Goal: Task Accomplishment & Management: Manage account settings

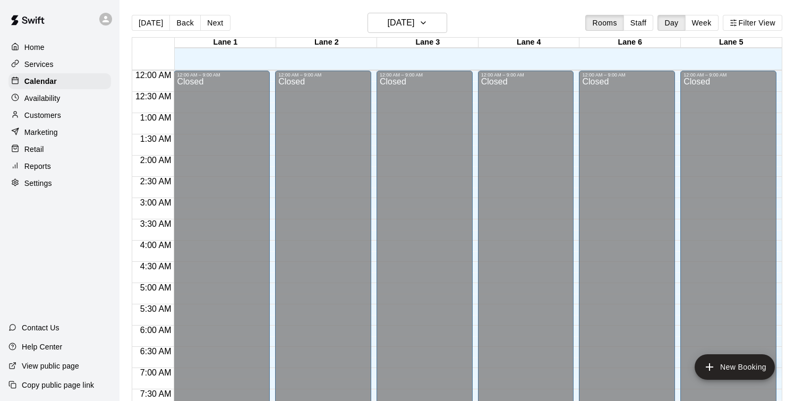
scroll to position [378, 0]
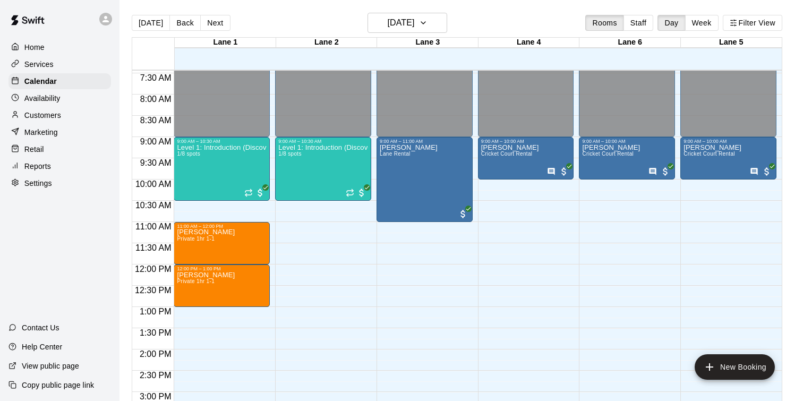
scroll to position [292, 0]
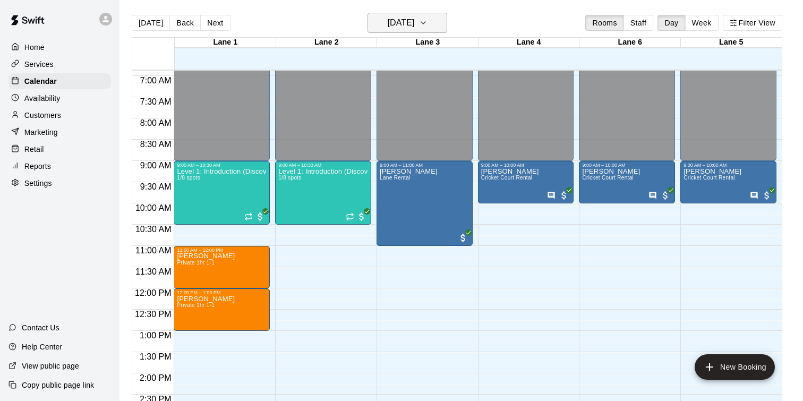
click at [428, 21] on icon "button" at bounding box center [423, 22] width 8 height 13
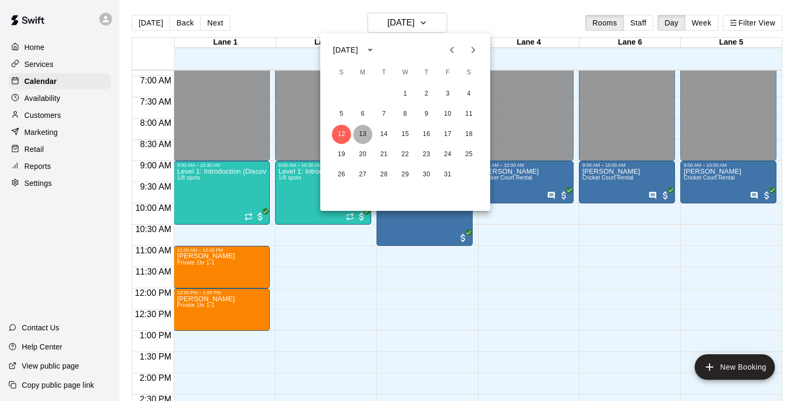
click at [369, 133] on button "13" at bounding box center [362, 134] width 19 height 19
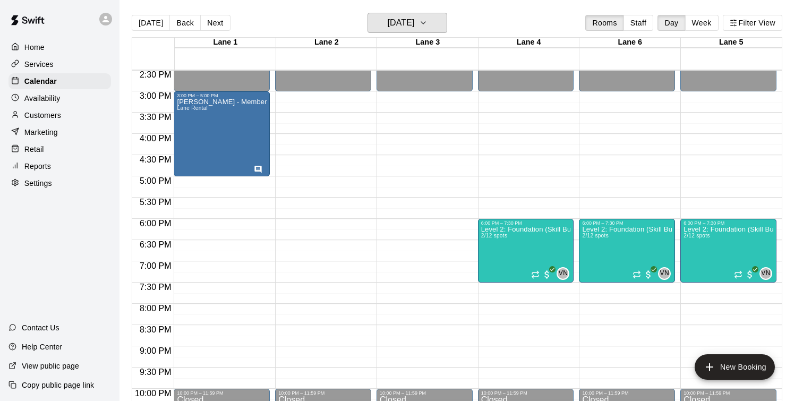
scroll to position [612, 0]
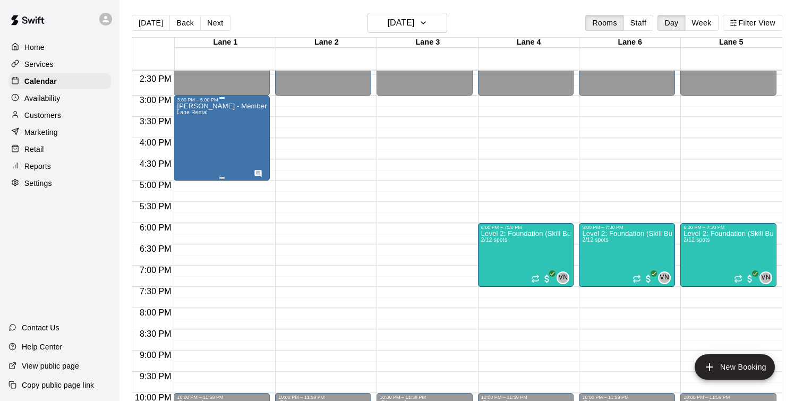
click at [243, 129] on div "[PERSON_NAME] - Member Lane Rental" at bounding box center [222, 303] width 90 height 401
click at [190, 142] on img "edit" at bounding box center [188, 139] width 12 height 12
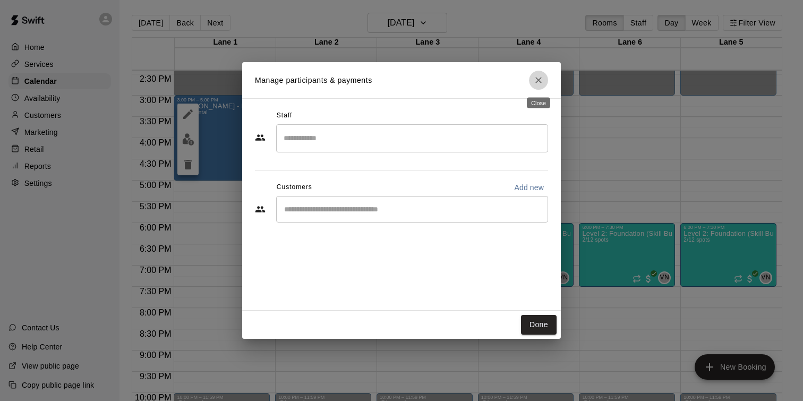
click at [540, 81] on icon "Close" at bounding box center [538, 80] width 6 height 6
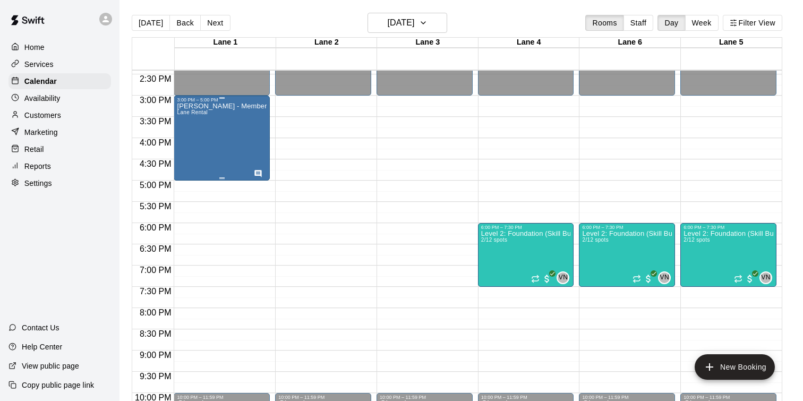
click at [222, 106] on p "[PERSON_NAME] - Member" at bounding box center [222, 106] width 90 height 0
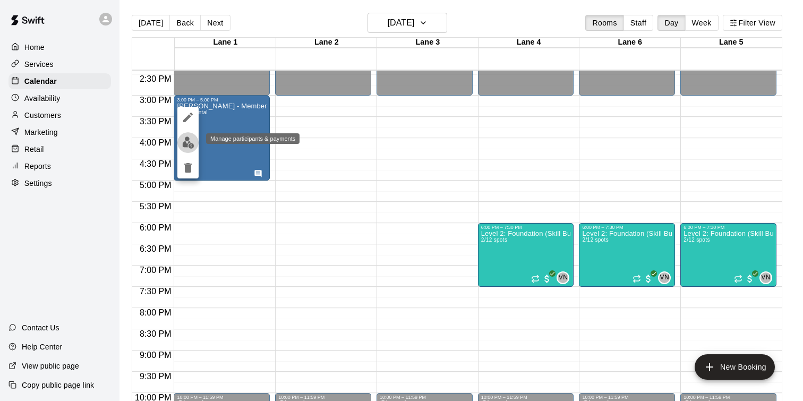
click at [190, 140] on img "edit" at bounding box center [188, 143] width 12 height 12
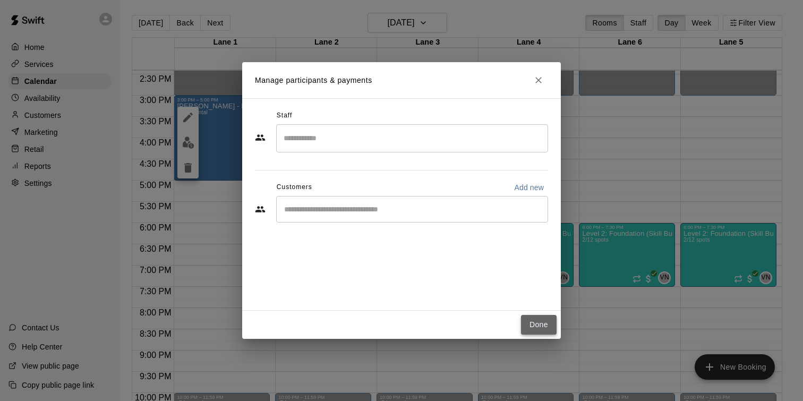
click at [533, 322] on button "Done" at bounding box center [539, 325] width 36 height 20
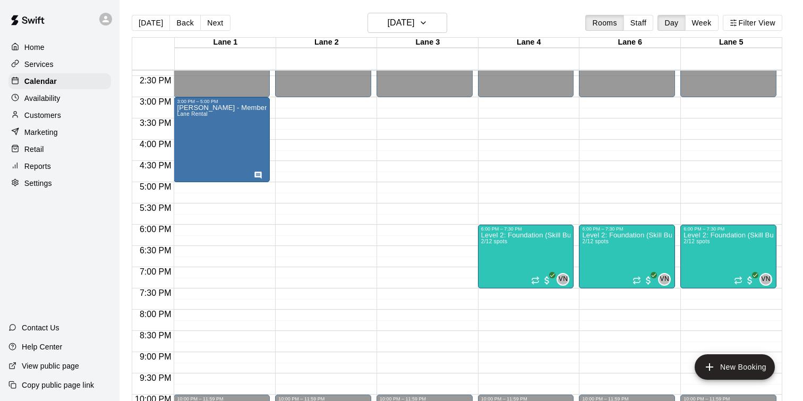
scroll to position [575, 0]
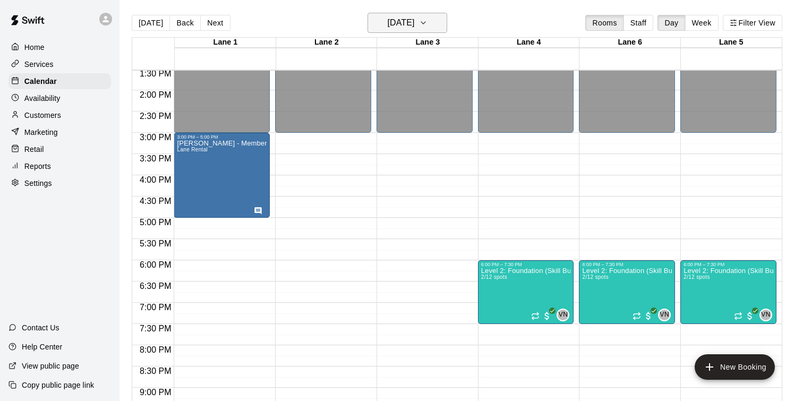
click at [428, 25] on icon "button" at bounding box center [423, 22] width 8 height 13
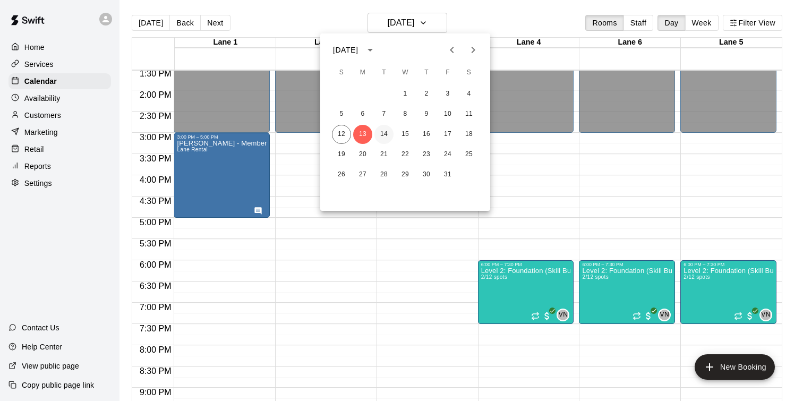
click at [386, 138] on button "14" at bounding box center [384, 134] width 19 height 19
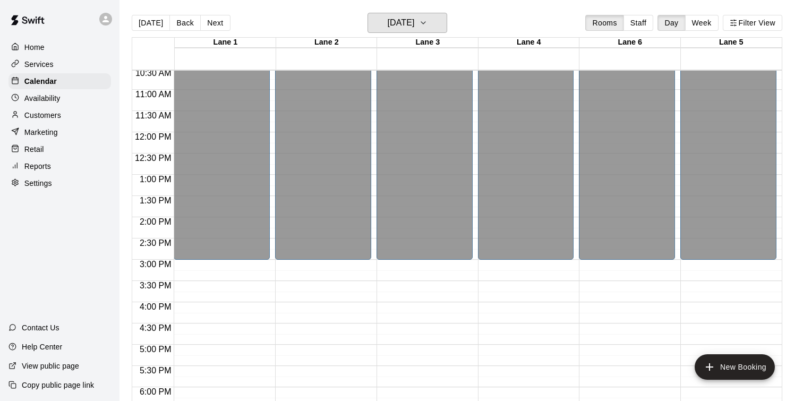
scroll to position [447, 0]
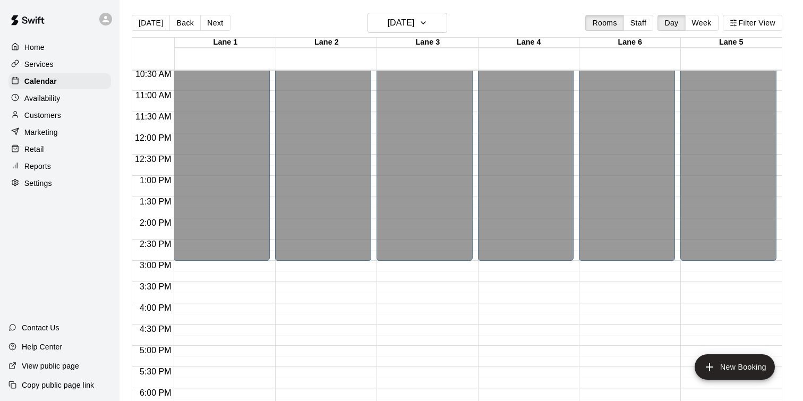
click at [80, 69] on div "Services" at bounding box center [59, 64] width 103 height 16
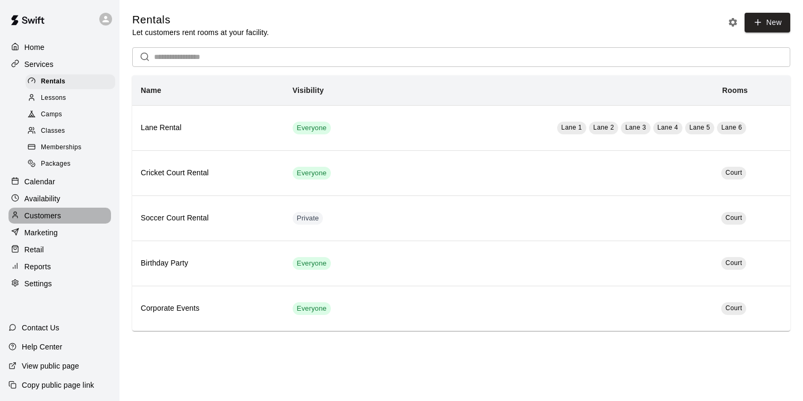
click at [57, 217] on p "Customers" at bounding box center [42, 215] width 37 height 11
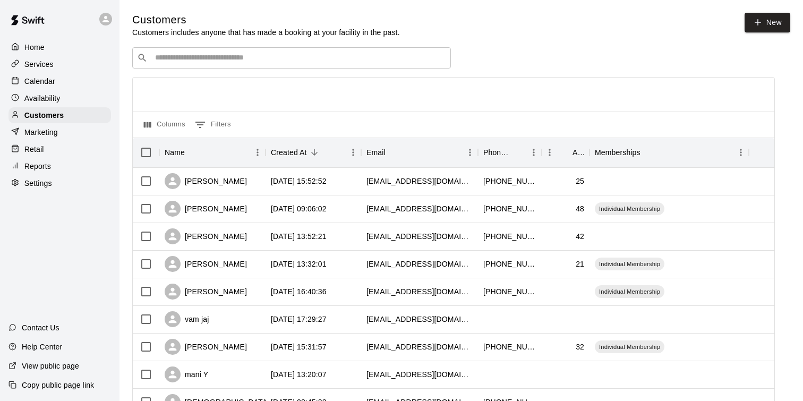
click at [211, 61] on input "Search customers by name or email" at bounding box center [299, 58] width 294 height 11
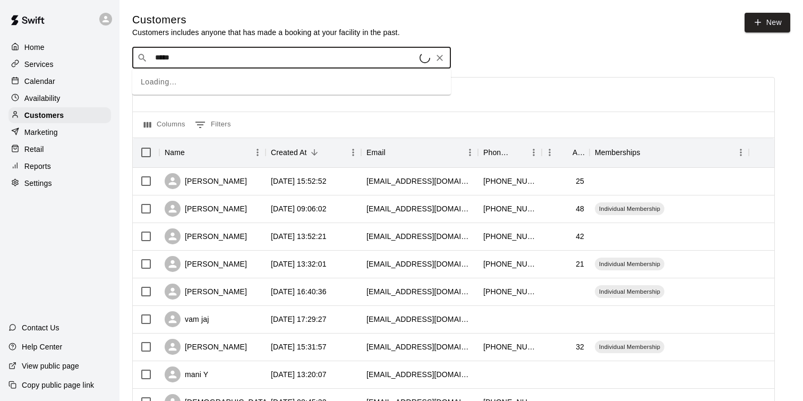
type input "******"
click at [195, 82] on p "[PERSON_NAME]" at bounding box center [194, 79] width 65 height 11
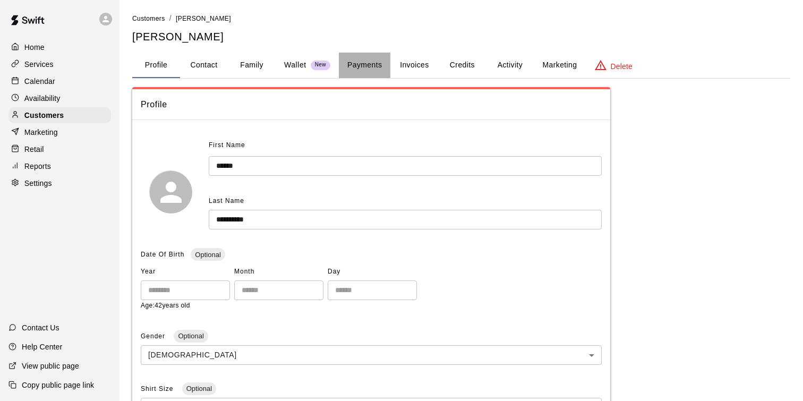
click at [364, 70] on button "Payments" at bounding box center [365, 65] width 52 height 25
